Goal: Task Accomplishment & Management: Manage account settings

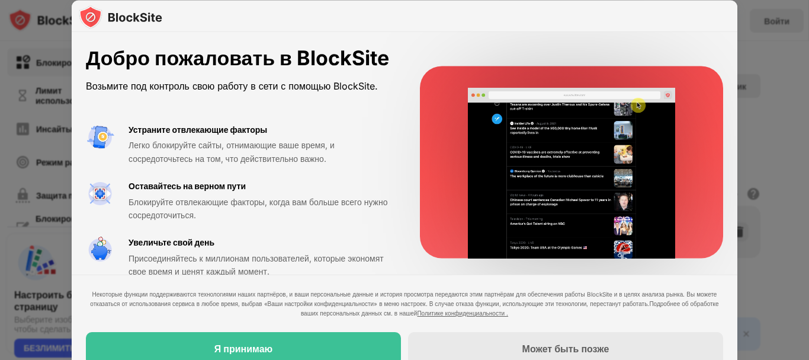
scroll to position [60, 0]
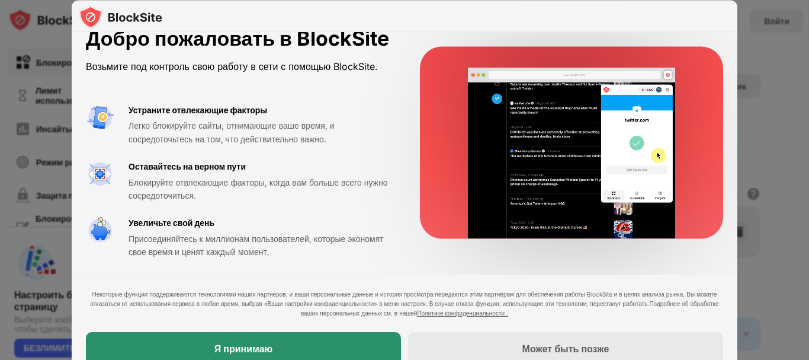
click at [300, 341] on div "Я принимаю" at bounding box center [243, 348] width 315 height 33
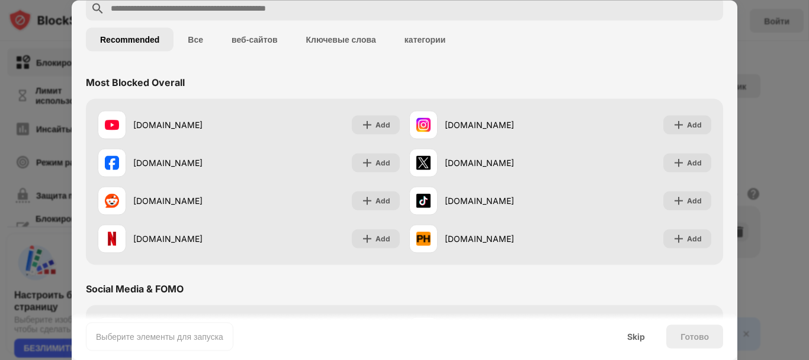
scroll to position [0, 0]
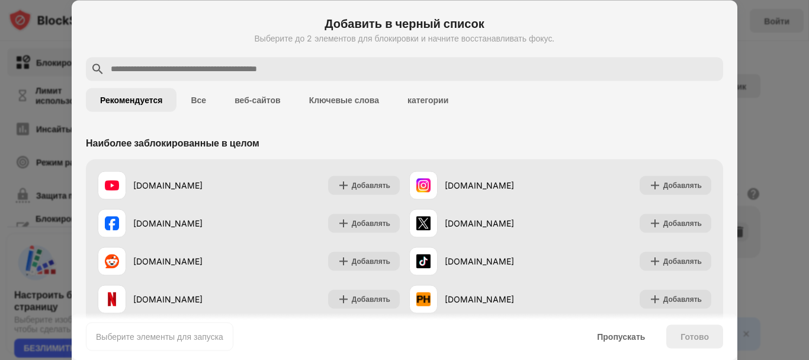
click at [638, 34] on div "Выберите до 2 элементов для блокировки и начните восстанавливать фокус." at bounding box center [404, 37] width 637 height 9
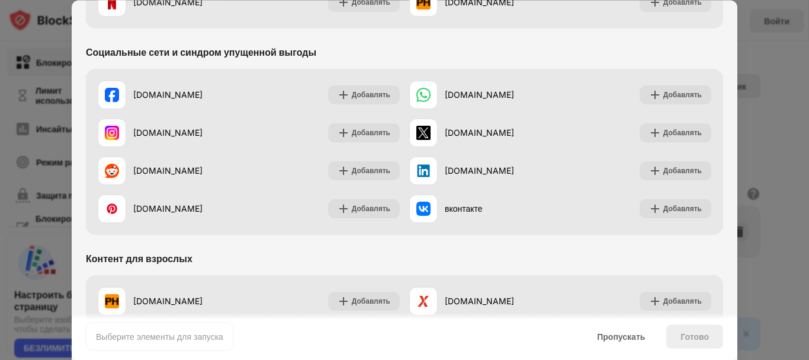
scroll to position [355, 0]
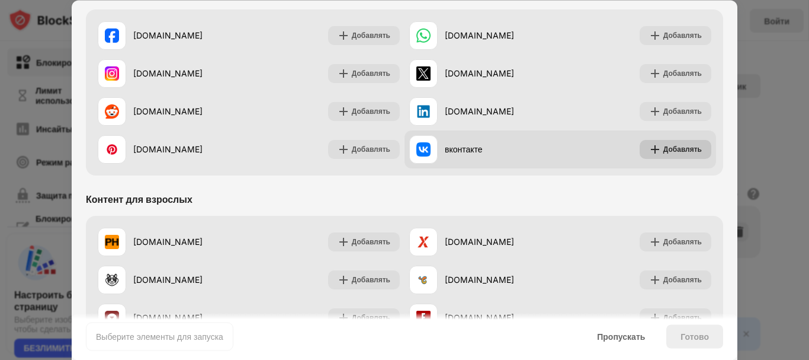
click at [677, 149] on font "Добавлять" at bounding box center [682, 149] width 39 height 9
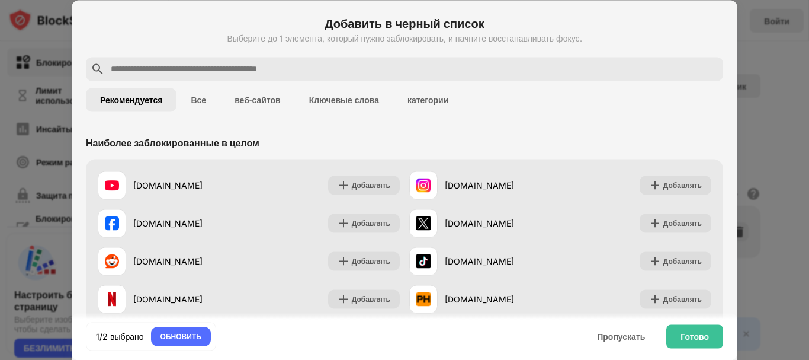
scroll to position [118, 0]
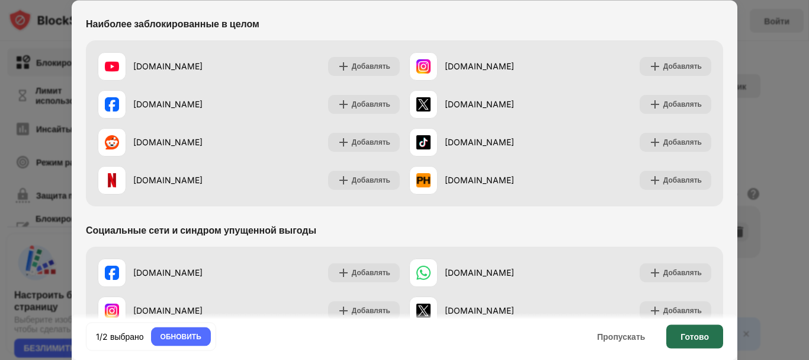
click at [684, 336] on font "Готово" at bounding box center [695, 336] width 28 height 10
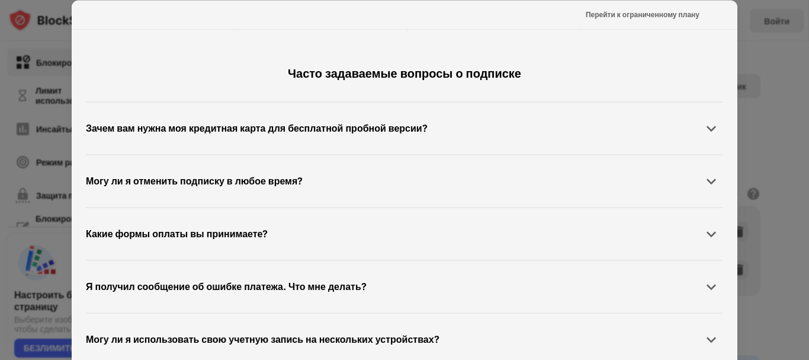
scroll to position [551, 0]
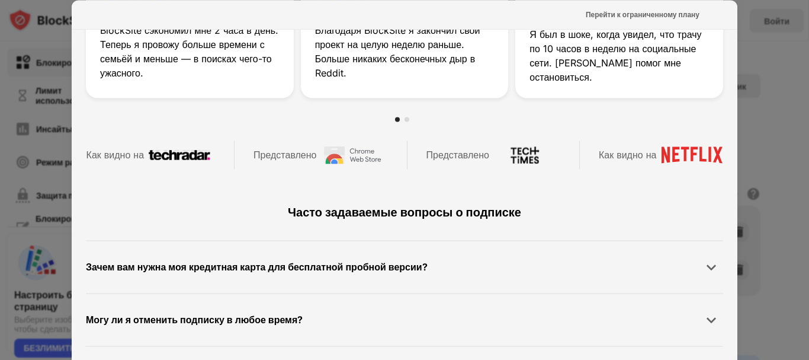
click at [764, 114] on div at bounding box center [404, 180] width 809 height 360
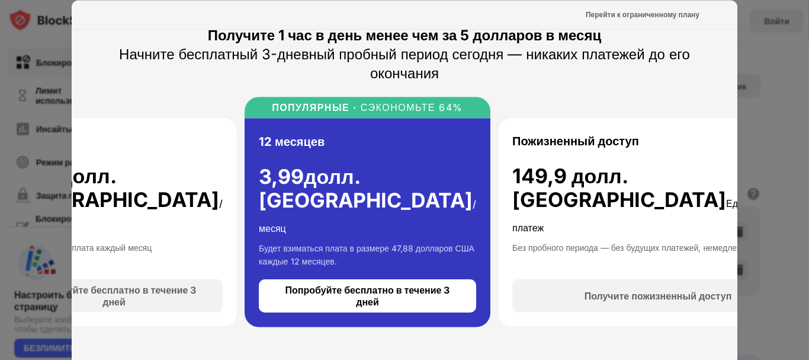
scroll to position [0, 0]
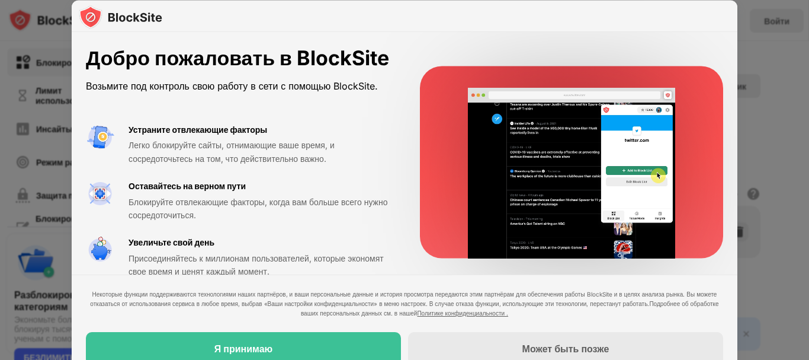
scroll to position [59, 0]
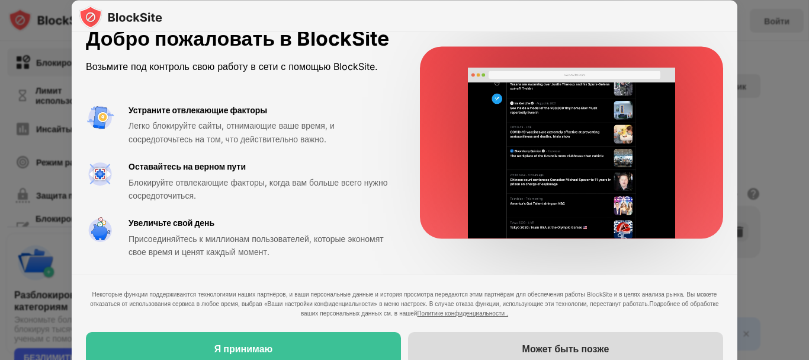
click at [560, 347] on font "Может быть позже" at bounding box center [566, 348] width 87 height 12
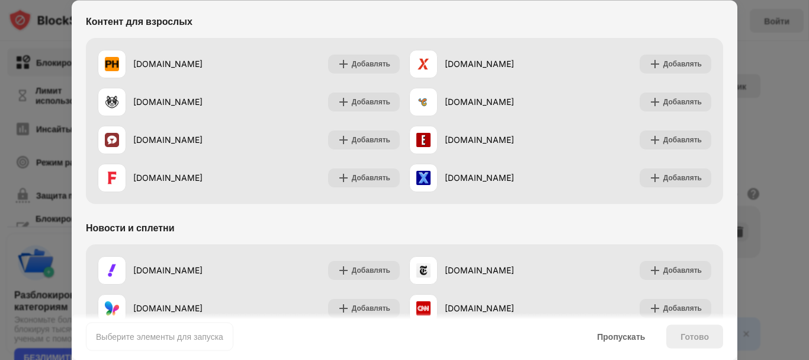
scroll to position [652, 0]
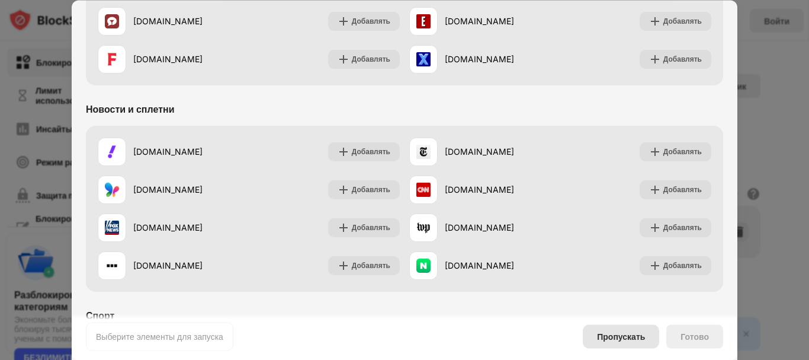
click at [631, 336] on font "Пропускать" at bounding box center [621, 336] width 48 height 10
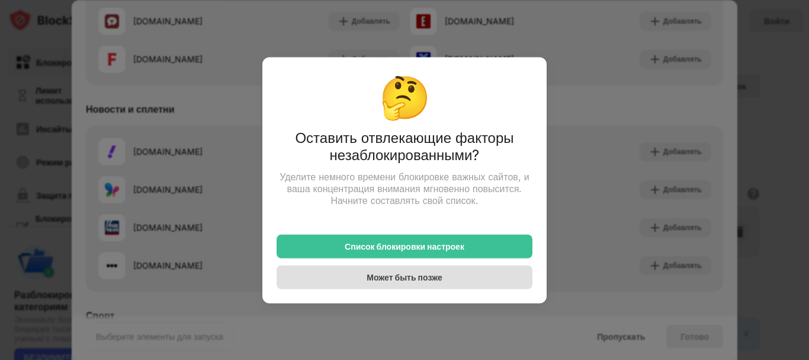
click at [447, 275] on div "Может быть позже" at bounding box center [405, 277] width 256 height 24
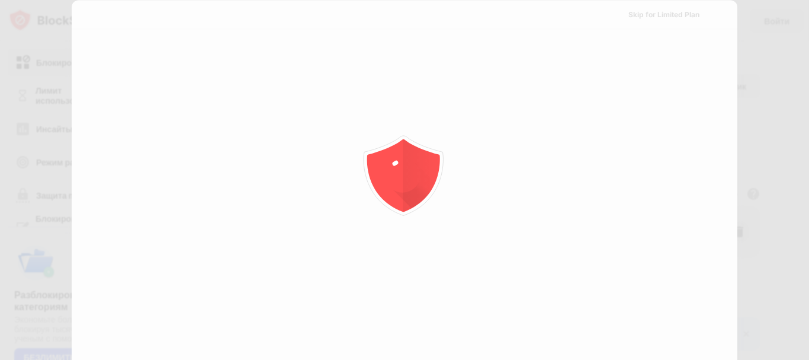
scroll to position [0, 0]
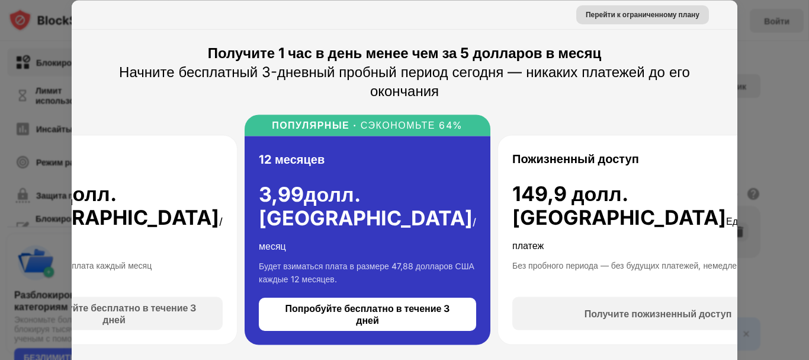
click at [650, 10] on font "Перейти к ограниченному плану" at bounding box center [643, 13] width 114 height 9
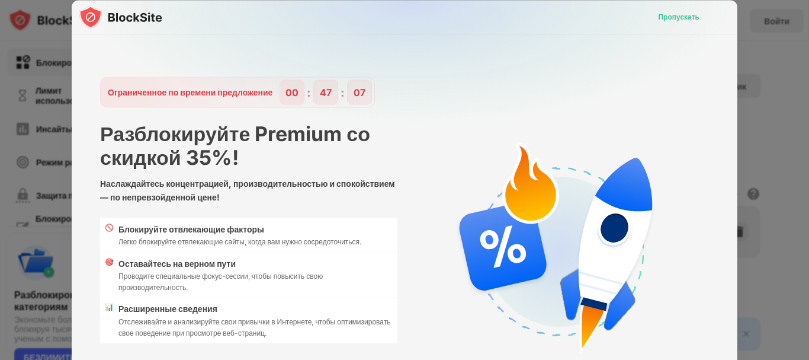
click at [666, 15] on font "Пропускать" at bounding box center [678, 16] width 41 height 9
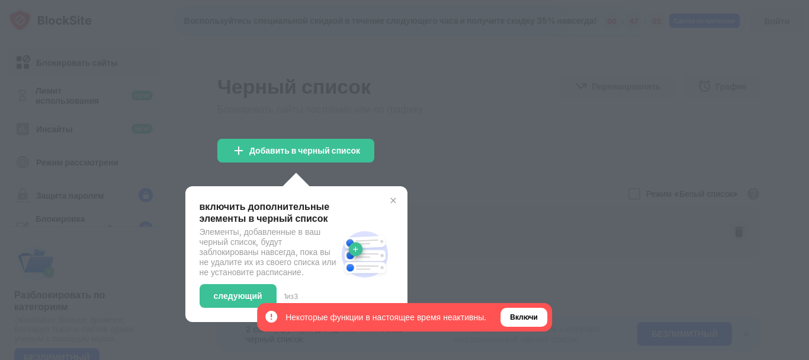
click at [505, 235] on div at bounding box center [404, 180] width 809 height 360
click at [390, 204] on img at bounding box center [393, 199] width 9 height 9
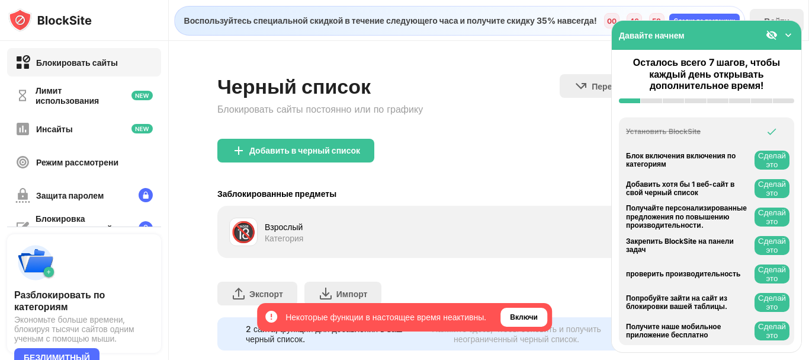
click at [790, 28] on div "Давайте начнем" at bounding box center [707, 35] width 190 height 29
click at [790, 34] on img at bounding box center [789, 35] width 12 height 12
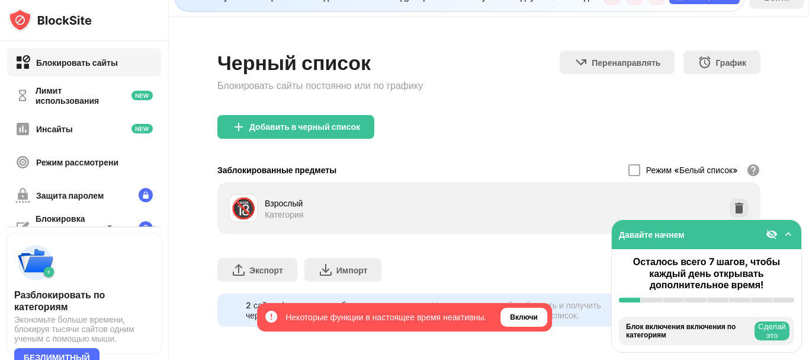
scroll to position [7, 0]
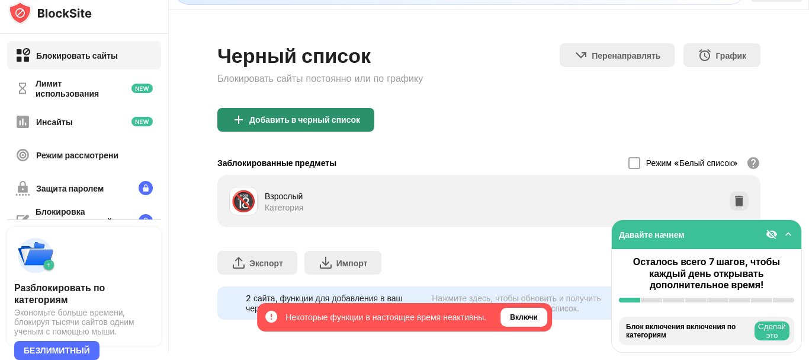
click at [284, 114] on font "Добавить в черный список" at bounding box center [304, 119] width 111 height 10
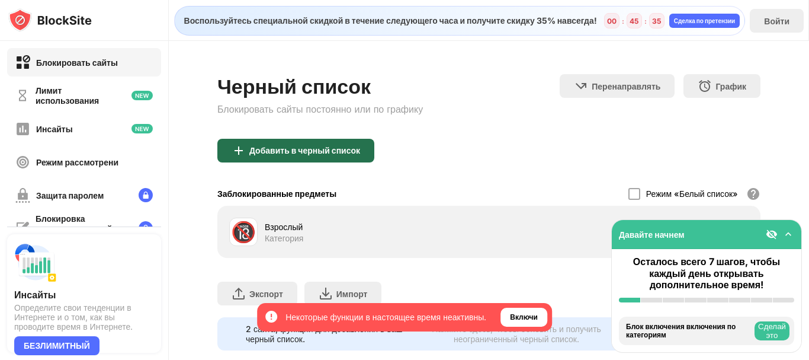
click at [332, 155] on div "Добавить в черный список" at bounding box center [295, 151] width 157 height 24
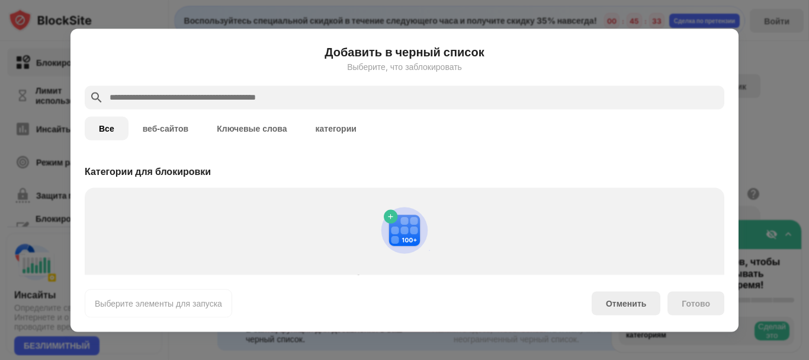
click at [292, 100] on input "text" at bounding box center [413, 97] width 611 height 14
paste input "**********"
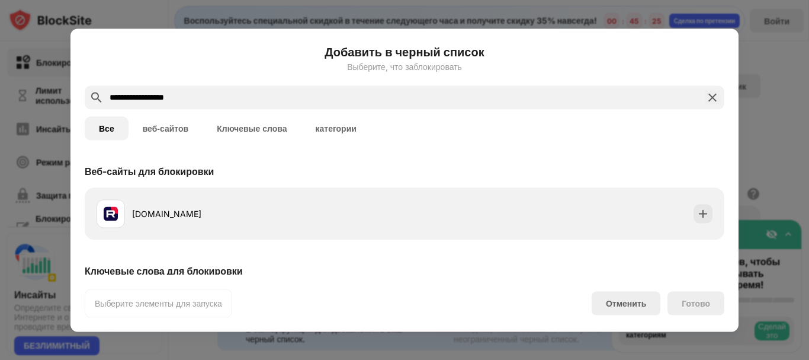
type input "**********"
click at [110, 126] on font "Все" at bounding box center [106, 127] width 15 height 9
click at [698, 307] on font "Готово" at bounding box center [696, 302] width 28 height 10
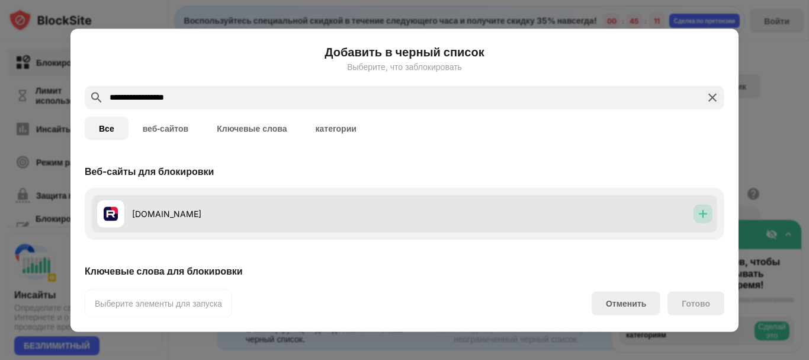
click at [697, 212] on img at bounding box center [703, 213] width 12 height 12
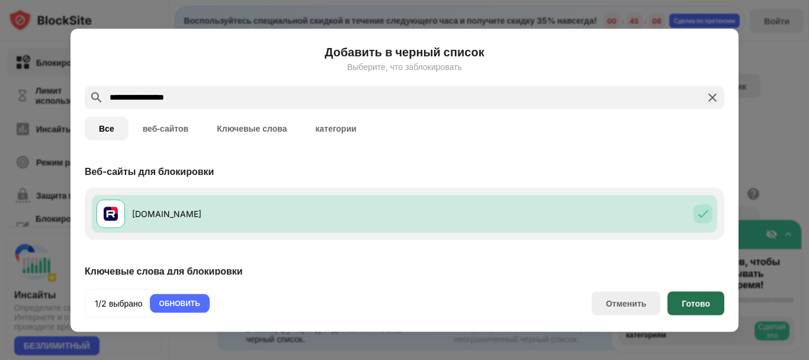
click at [692, 307] on font "Готово" at bounding box center [696, 302] width 28 height 10
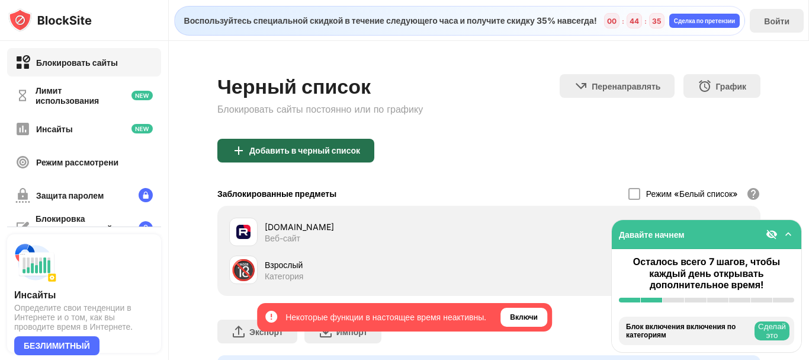
click at [261, 155] on div "Добавить в черный список" at bounding box center [295, 151] width 157 height 24
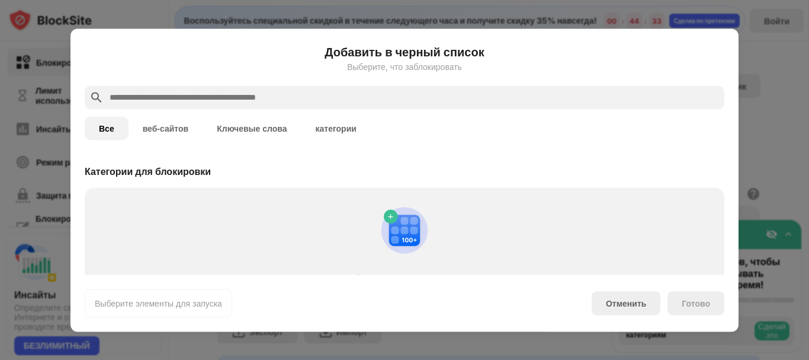
click at [274, 97] on input "text" at bounding box center [413, 97] width 611 height 14
paste input "**********"
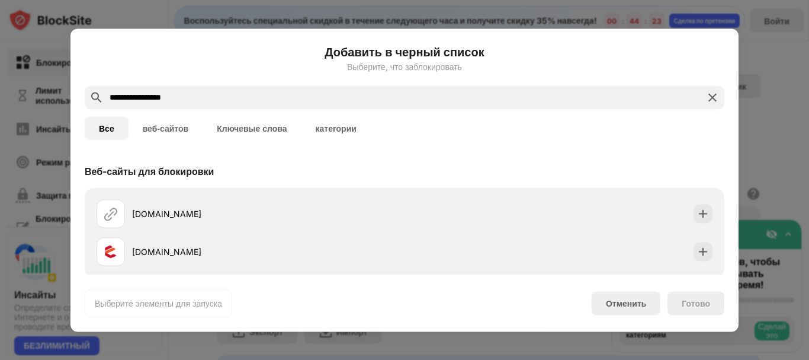
click at [143, 98] on input "**********" at bounding box center [404, 97] width 592 height 14
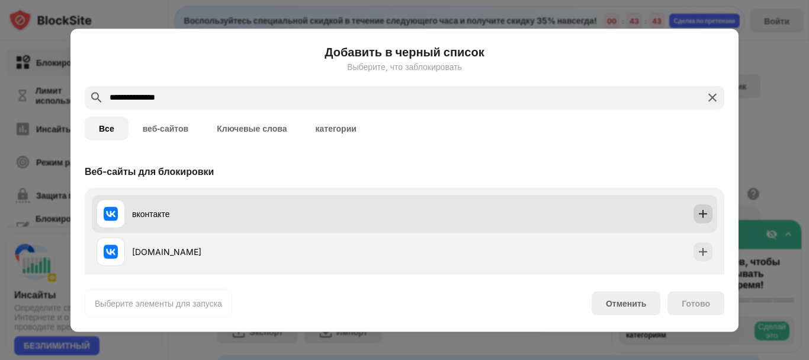
type input "**********"
click at [700, 213] on img at bounding box center [703, 213] width 12 height 12
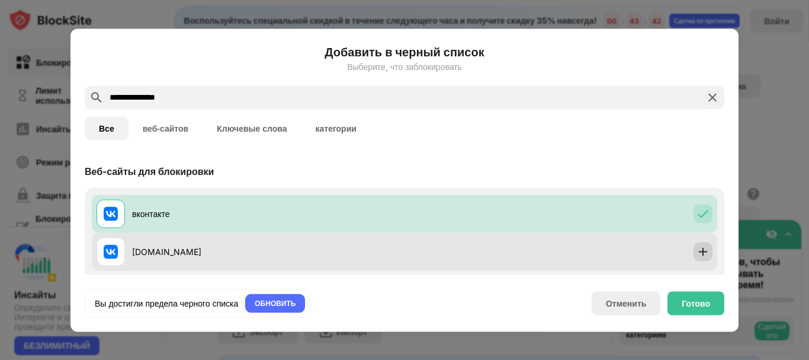
click at [695, 257] on div at bounding box center [703, 251] width 19 height 19
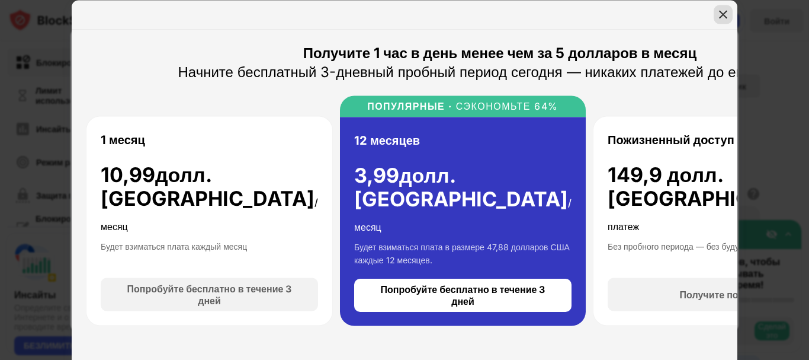
click at [722, 18] on img at bounding box center [723, 14] width 12 height 12
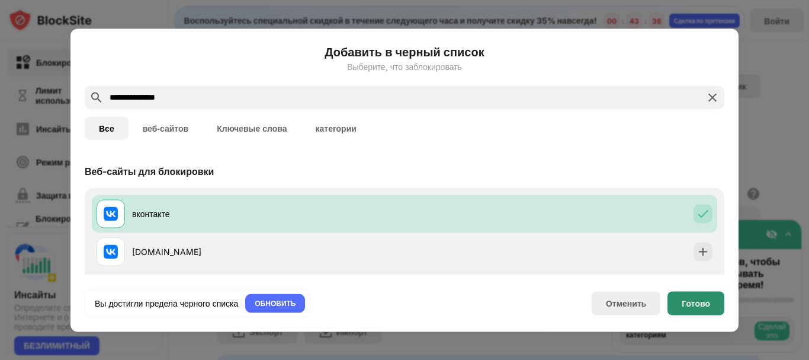
click at [699, 302] on font "Готово" at bounding box center [696, 302] width 28 height 10
